Goal: Information Seeking & Learning: Learn about a topic

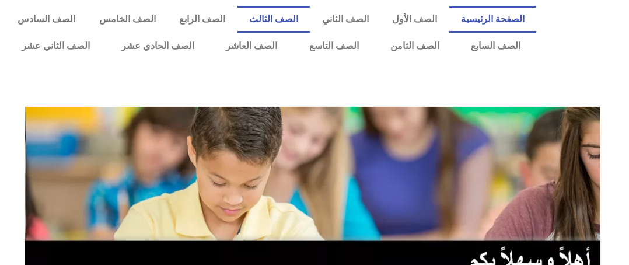
click at [306, 14] on link "الصف الثالث" at bounding box center [274, 19] width 73 height 27
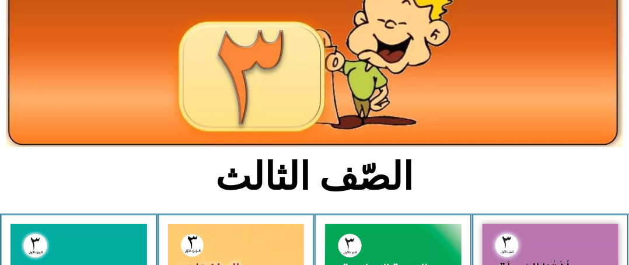
scroll to position [292, 0]
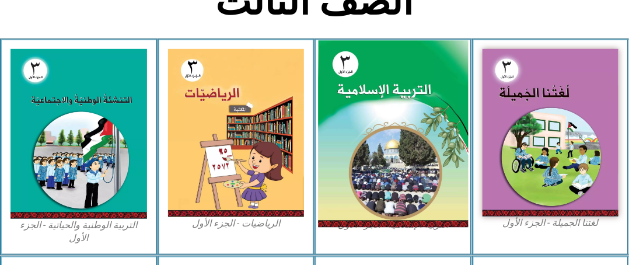
click at [386, 103] on img at bounding box center [393, 133] width 150 height 187
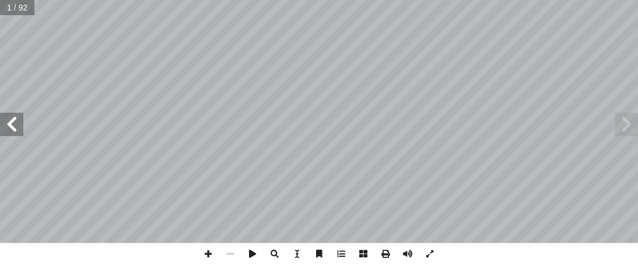
click at [19, 127] on span at bounding box center [11, 124] width 23 height 23
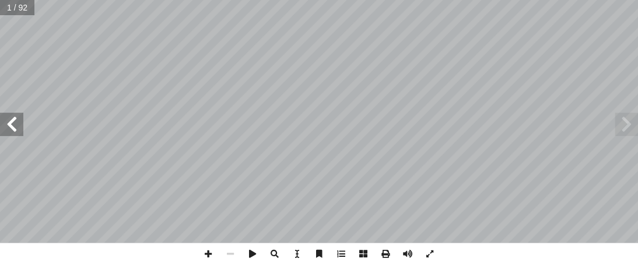
click at [19, 127] on span at bounding box center [11, 124] width 23 height 23
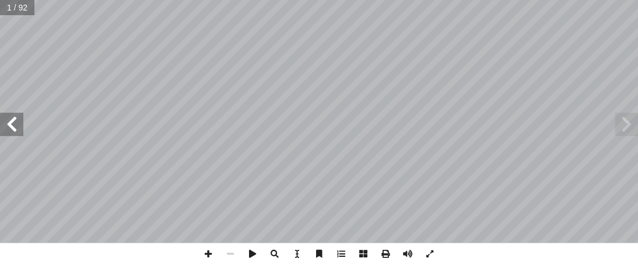
click at [19, 127] on span at bounding box center [11, 124] width 23 height 23
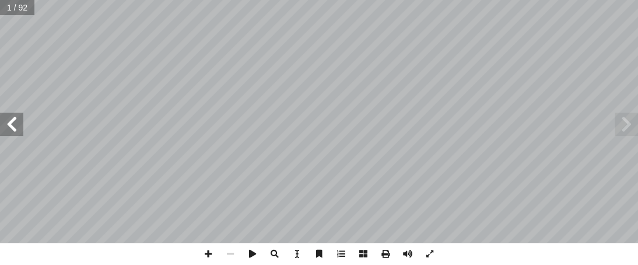
click at [19, 127] on span at bounding box center [11, 124] width 23 height 23
click at [2, 125] on span at bounding box center [11, 124] width 23 height 23
click at [1, 125] on span at bounding box center [11, 124] width 23 height 23
click at [3, 125] on span at bounding box center [11, 124] width 23 height 23
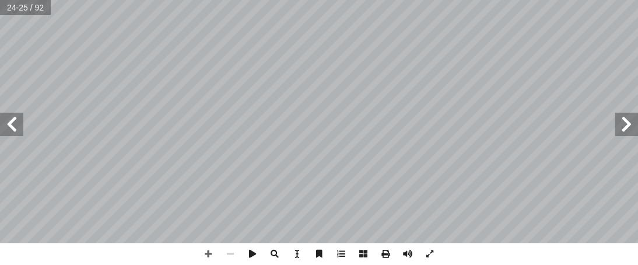
click at [10, 124] on span at bounding box center [11, 124] width 23 height 23
click at [210, 249] on span at bounding box center [208, 254] width 22 height 22
click at [215, 250] on span at bounding box center [208, 254] width 22 height 22
click at [19, 127] on span at bounding box center [11, 124] width 23 height 23
click at [224, 252] on span at bounding box center [230, 254] width 22 height 22
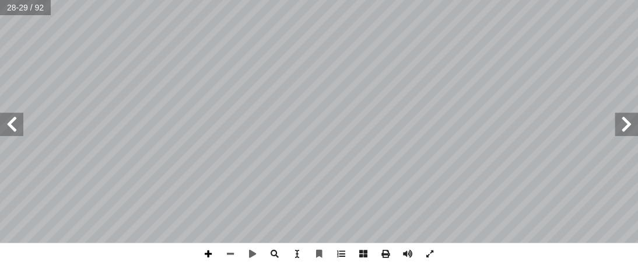
click at [214, 250] on span at bounding box center [208, 254] width 22 height 22
click at [337, 125] on div "٢٤ : ُ ة َ ريم َ الك ُ يات آ ها ال� ْ ت َ ن َّ م َ ض َ تي ت َّ ال عاني َ الم : …" at bounding box center [319, 132] width 638 height 265
drag, startPoint x: 214, startPoint y: 250, endPoint x: 275, endPoint y: -51, distance: 306.8
click at [275, 0] on html "الصفحة الرئيسية الصف الأول الصف الثاني الصف الثالث الصف الرابع الصف الخامس الصف…" at bounding box center [319, 53] width 638 height 106
click at [442, 106] on html "الصفحة الرئيسية الصف الأول الصف الثاني الصف الثالث الصف الرابع الصف الخامس الصف…" at bounding box center [319, 53] width 638 height 106
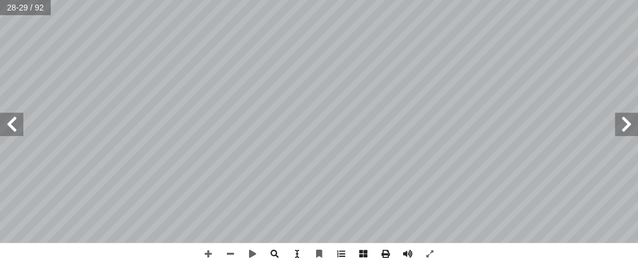
click at [431, 106] on html "الصفحة الرئيسية الصف الأول الصف الثاني الصف الثالث الصف الرابع الصف الخامس الصف…" at bounding box center [319, 53] width 638 height 106
click at [396, 106] on html "الصفحة الرئيسية الصف الأول الصف الثاني الصف الثالث الصف الرابع الصف الخامس الصف…" at bounding box center [319, 53] width 638 height 106
click at [358, 106] on html "الصفحة الرئيسية الصف الأول الصف الثاني الصف الثالث الصف الرابع الصف الخامس الصف…" at bounding box center [319, 53] width 638 height 106
click at [327, 248] on div "٢٤ : ُ ة َ ريم َ الك ُ يات آ ها ال� ْ ت َ ن َّ م َ ض َ تي ت َّ ال عاني َ الم : …" at bounding box center [319, 132] width 638 height 265
click at [9, 127] on span at bounding box center [11, 124] width 23 height 23
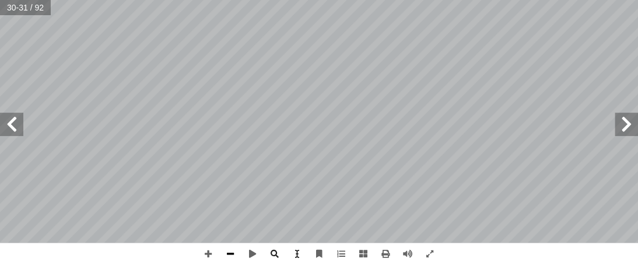
click at [229, 256] on span at bounding box center [230, 254] width 22 height 22
